Goal: Navigation & Orientation: Find specific page/section

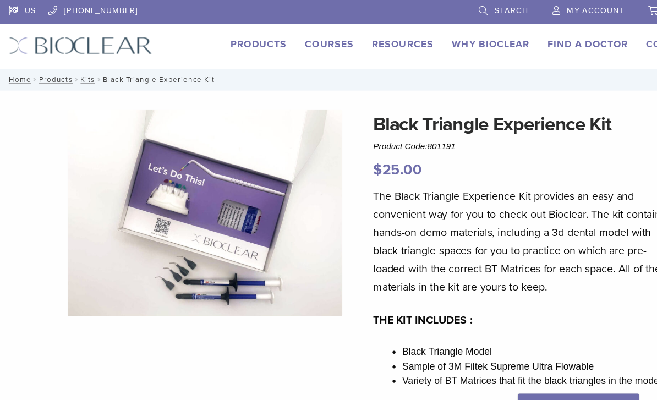
click at [219, 25] on div "US 1.855.712.5327 Search My Account 0 items Cart No products in the cart. Back …" at bounding box center [328, 31] width 657 height 63
click at [240, 39] on link "Products" at bounding box center [235, 40] width 51 height 11
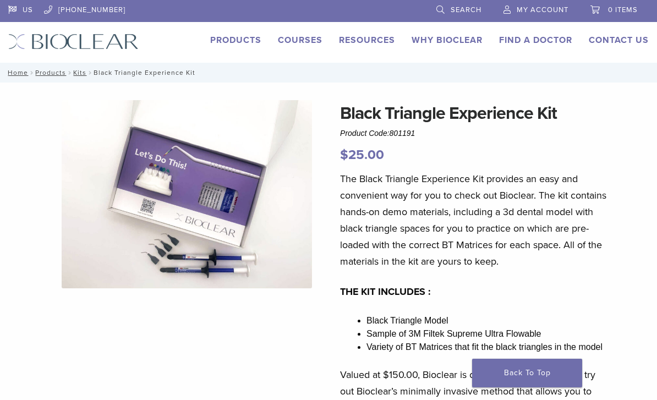
scroll to position [0, 8]
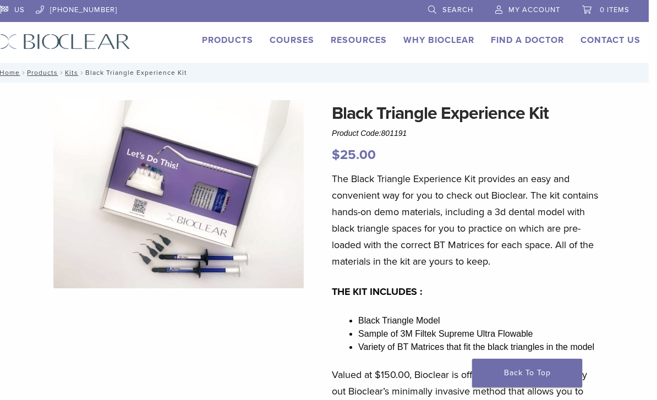
click at [240, 36] on link "Products" at bounding box center [227, 40] width 51 height 11
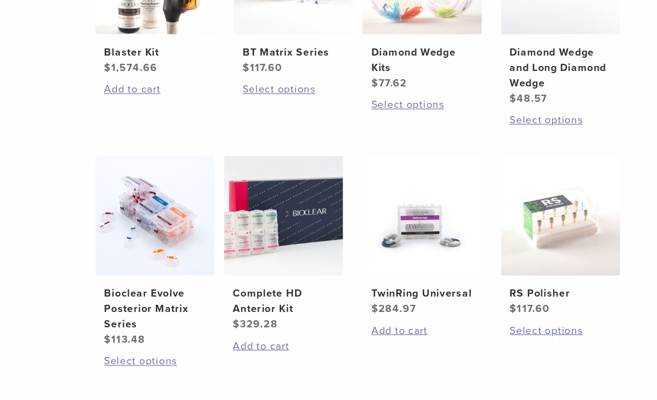
scroll to position [686, 8]
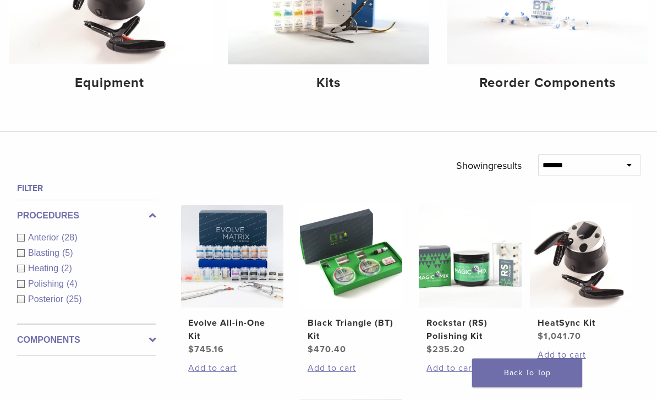
scroll to position [214, 0]
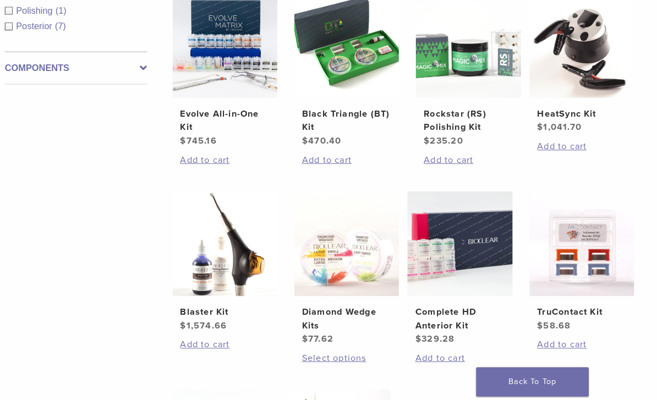
scroll to position [263, 5]
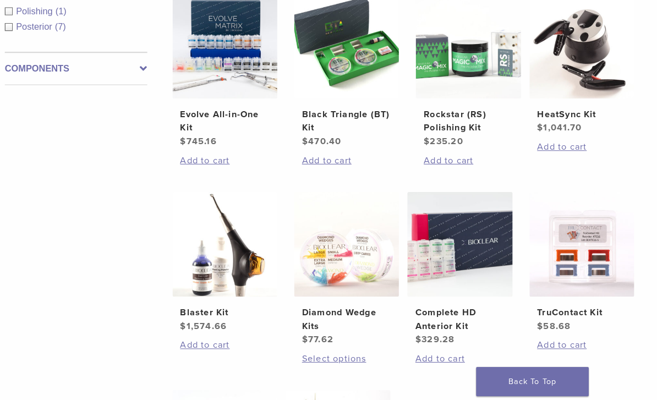
click at [333, 96] on img at bounding box center [345, 44] width 102 height 102
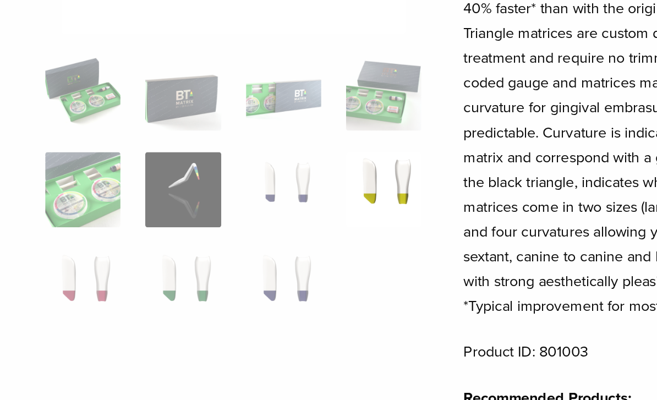
scroll to position [96, 0]
